Goal: Obtain resource: Download file/media

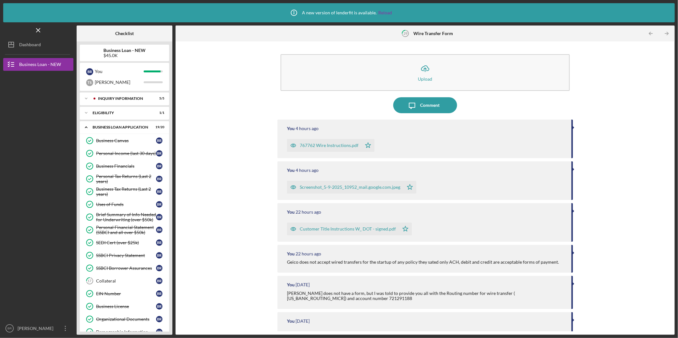
scroll to position [167, 0]
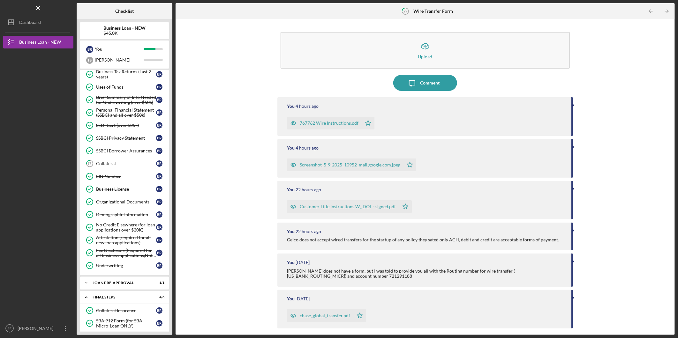
scroll to position [145, 0]
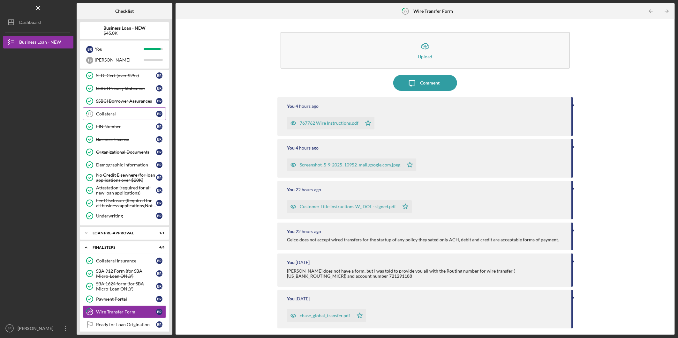
click at [123, 112] on div "Collateral" at bounding box center [126, 113] width 60 height 5
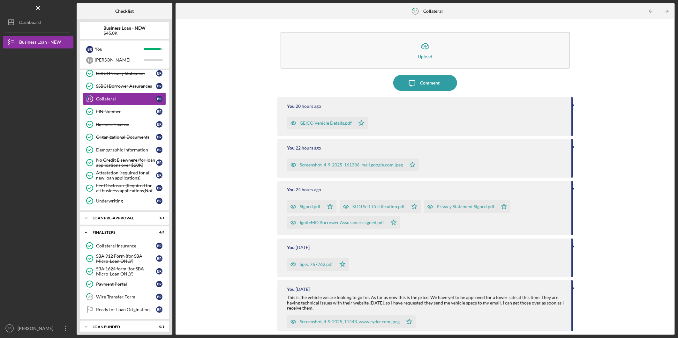
scroll to position [167, 0]
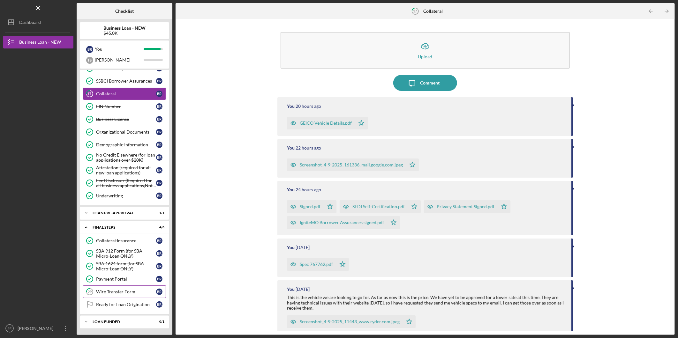
click at [122, 162] on link "29 Wire Transfer Form B R" at bounding box center [124, 292] width 83 height 13
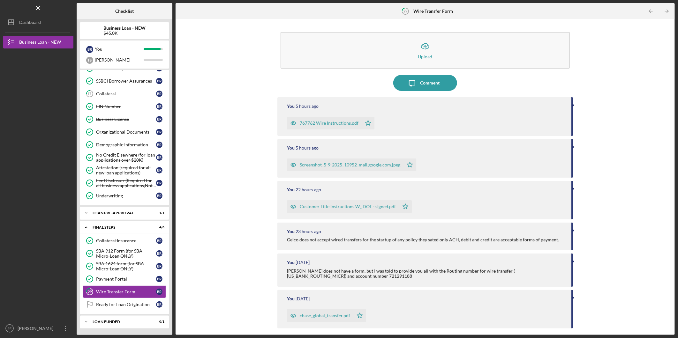
click at [329, 124] on div "767762 Wire Instructions.pdf" at bounding box center [329, 123] width 59 height 5
